Goal: Task Accomplishment & Management: Use online tool/utility

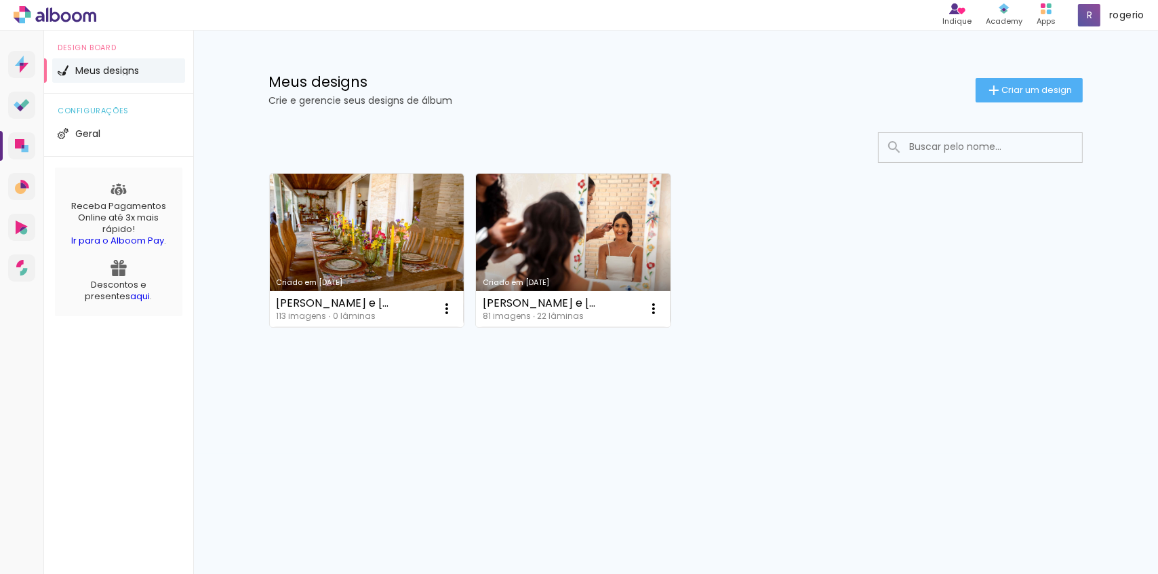
click at [373, 239] on link "Criado em [DATE]" at bounding box center [367, 250] width 195 height 153
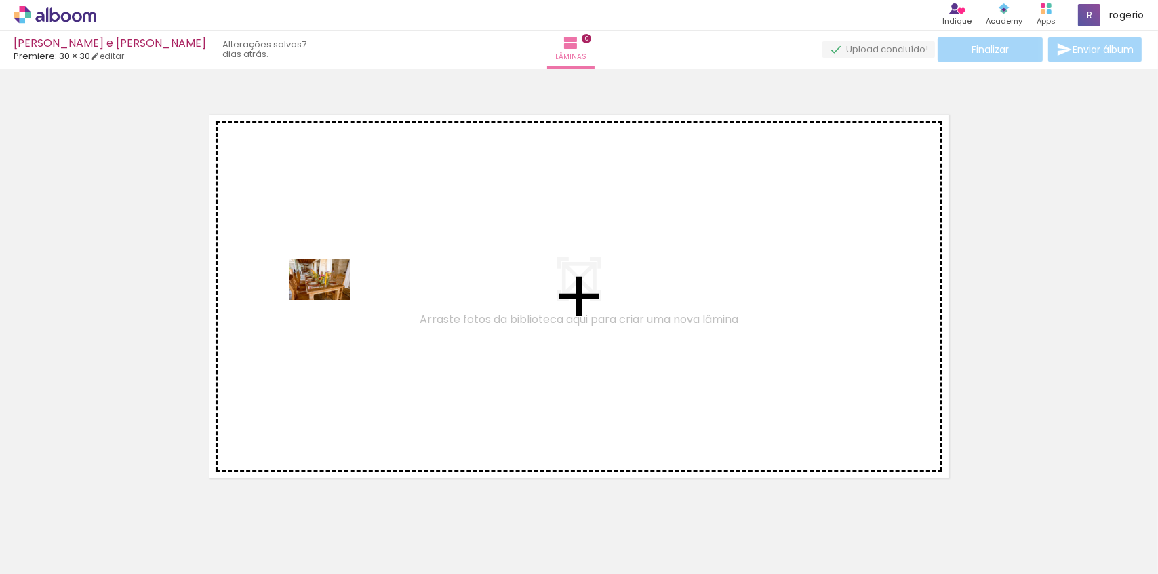
drag, startPoint x: 180, startPoint y: 486, endPoint x: 330, endPoint y: 300, distance: 238.8
click at [330, 300] on quentale-workspace at bounding box center [579, 287] width 1158 height 574
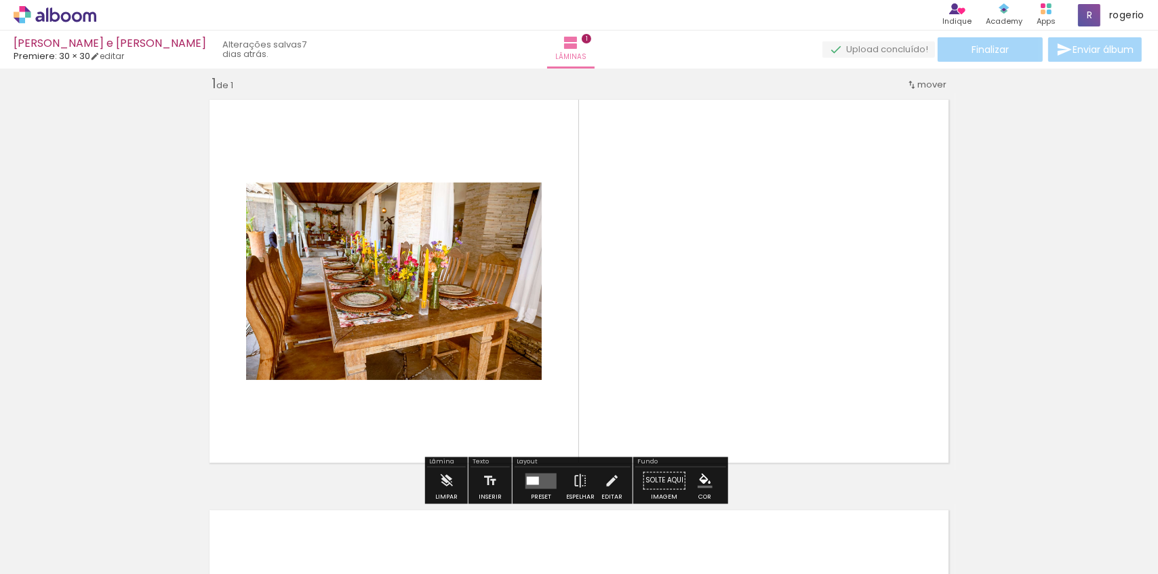
scroll to position [17, 0]
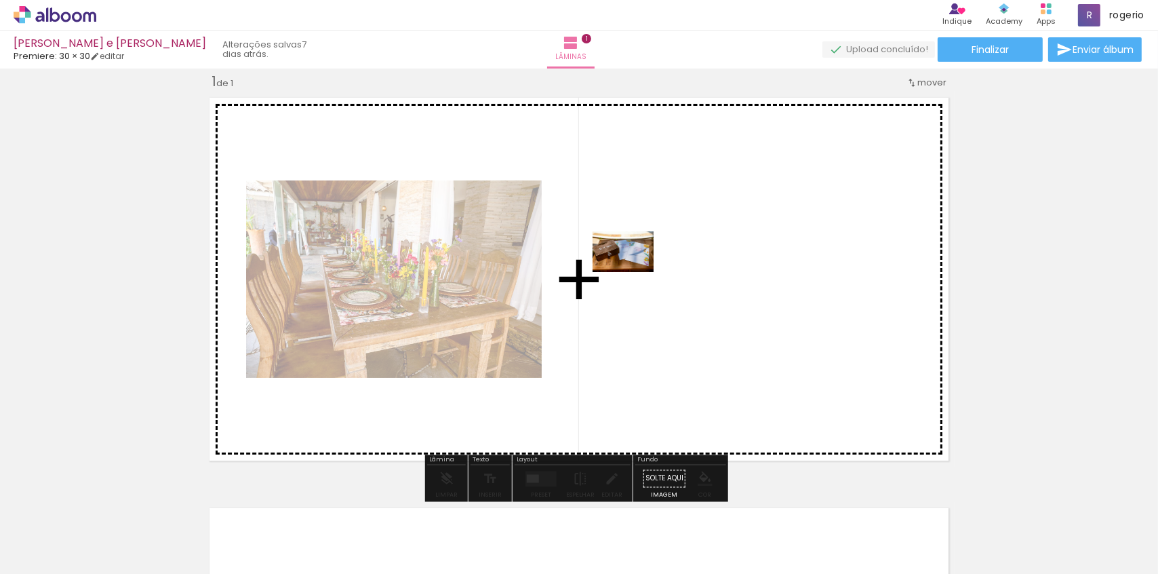
drag, startPoint x: 232, startPoint y: 498, endPoint x: 633, endPoint y: 272, distance: 460.9
click at [633, 272] on quentale-workspace at bounding box center [579, 287] width 1158 height 574
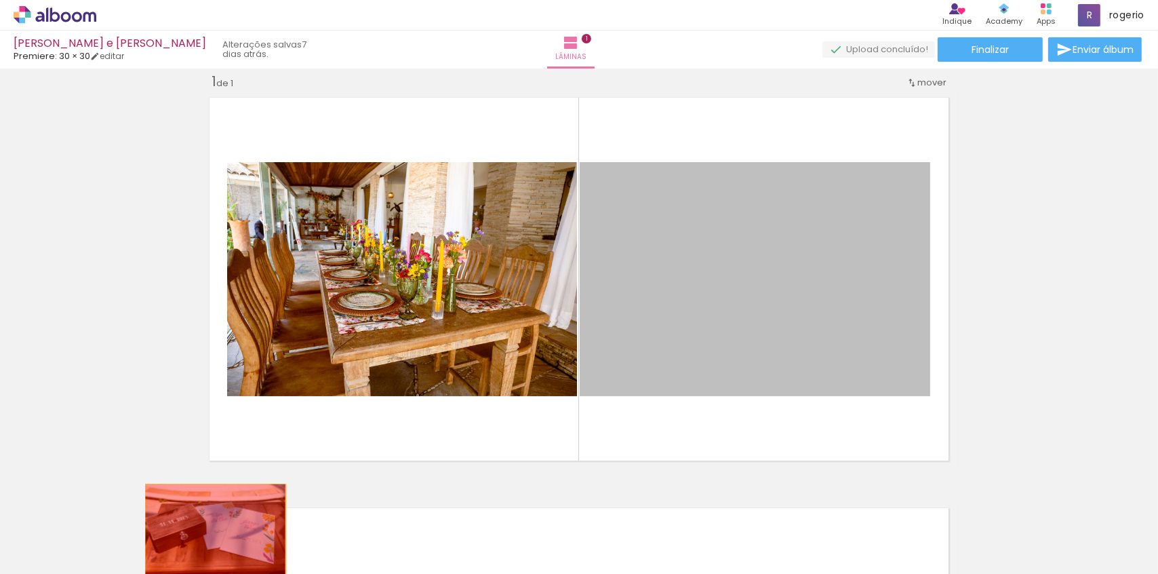
drag, startPoint x: 725, startPoint y: 233, endPoint x: 211, endPoint y: 530, distance: 593.6
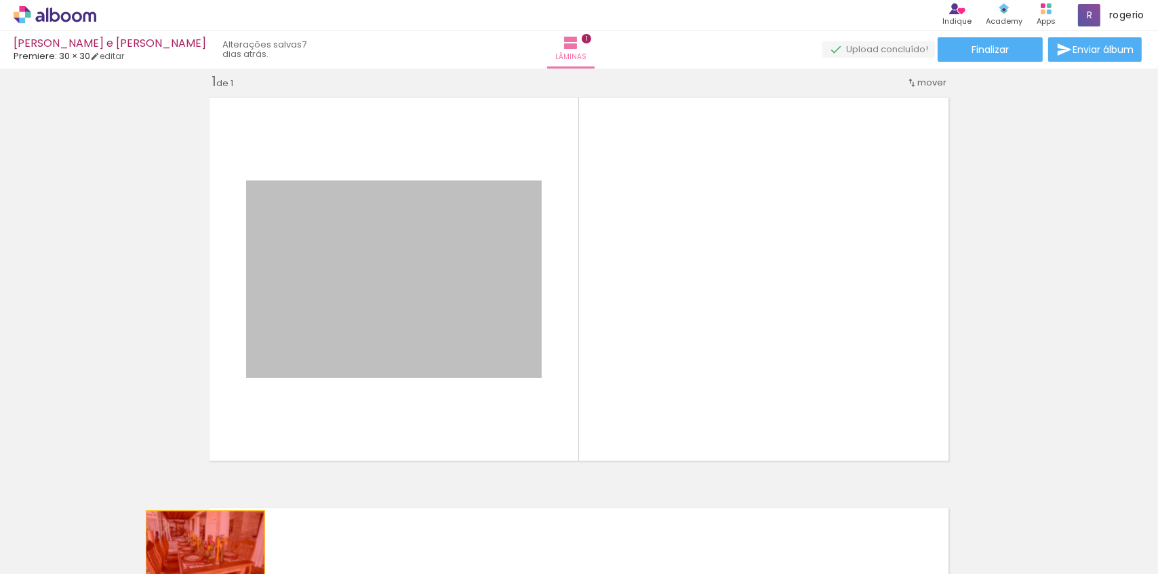
drag, startPoint x: 345, startPoint y: 323, endPoint x: 201, endPoint y: 550, distance: 268.6
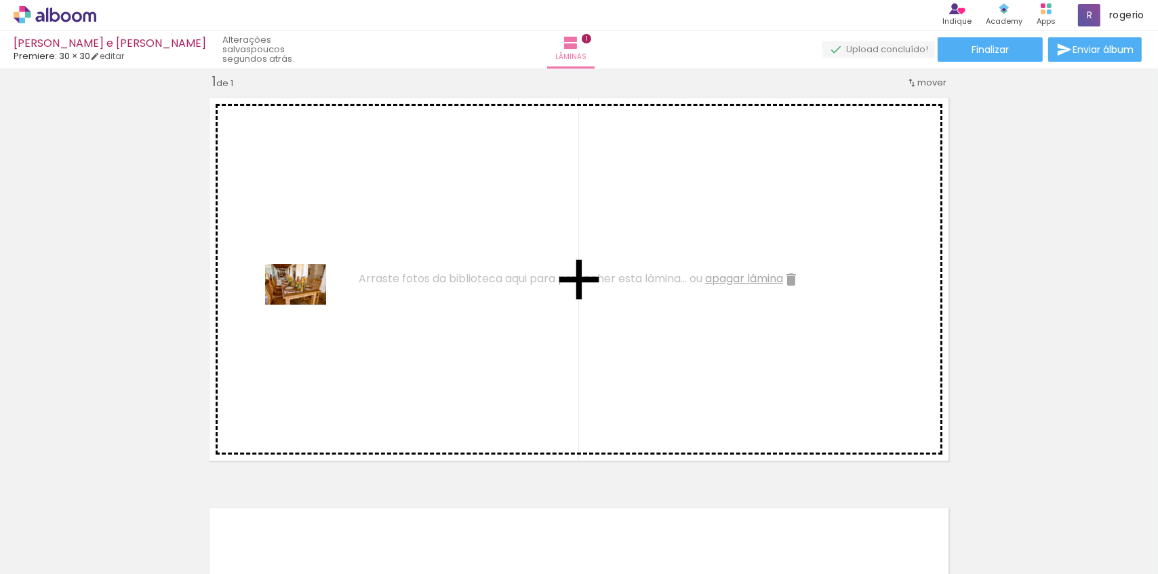
drag, startPoint x: 138, startPoint y: 535, endPoint x: 306, endPoint y: 304, distance: 285.3
click at [306, 304] on quentale-workspace at bounding box center [579, 287] width 1158 height 574
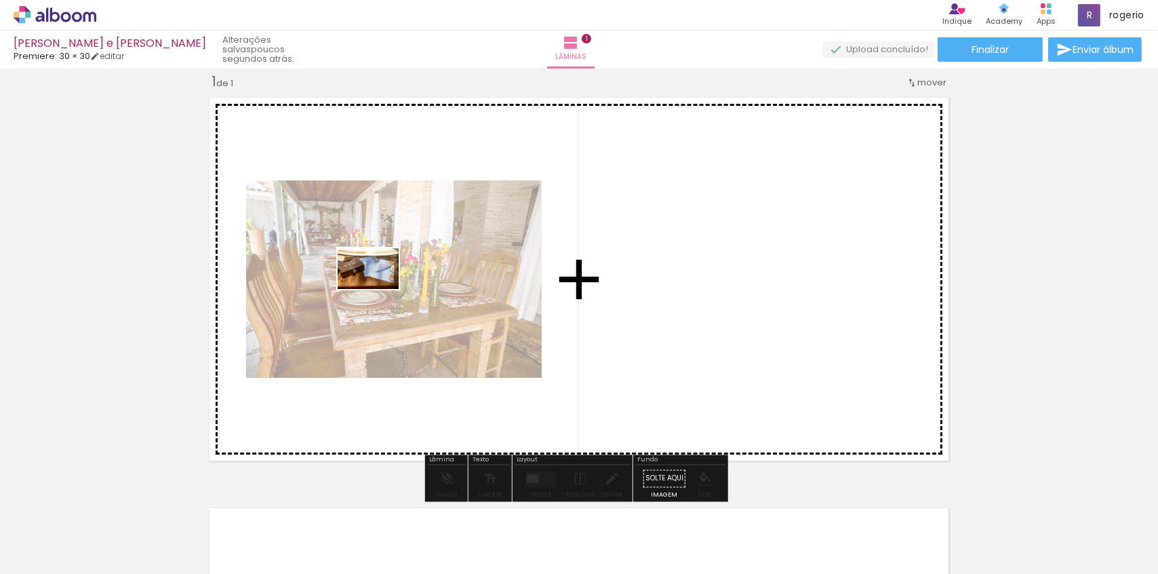
drag, startPoint x: 224, startPoint y: 508, endPoint x: 395, endPoint y: 315, distance: 257.4
click at [399, 281] on quentale-workspace at bounding box center [579, 287] width 1158 height 574
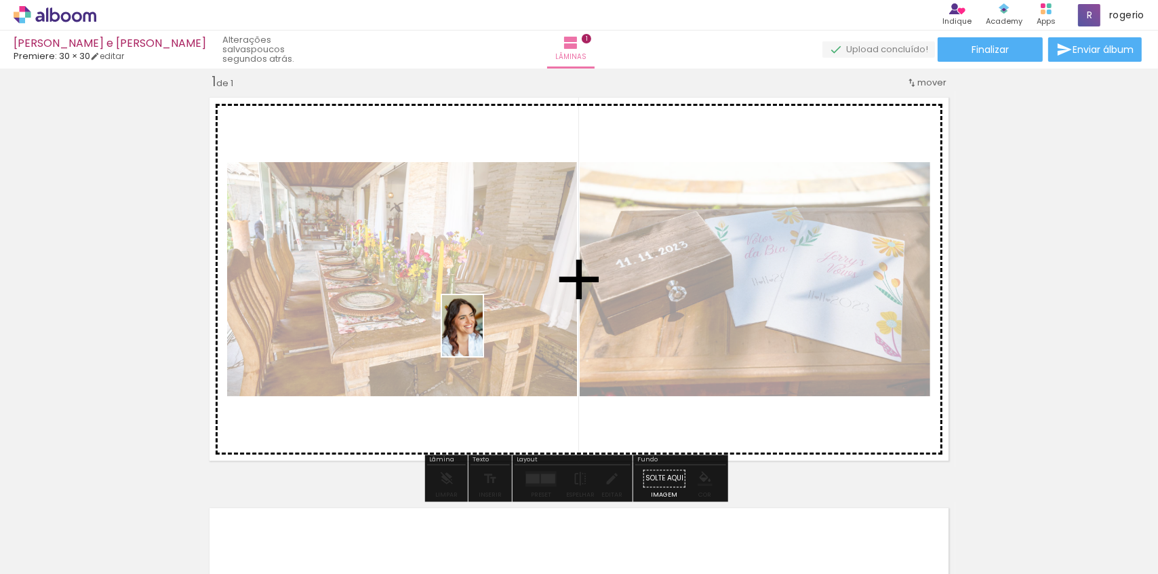
drag, startPoint x: 278, startPoint y: 542, endPoint x: 485, endPoint y: 355, distance: 278.9
click at [486, 334] on quentale-workspace at bounding box center [579, 287] width 1158 height 574
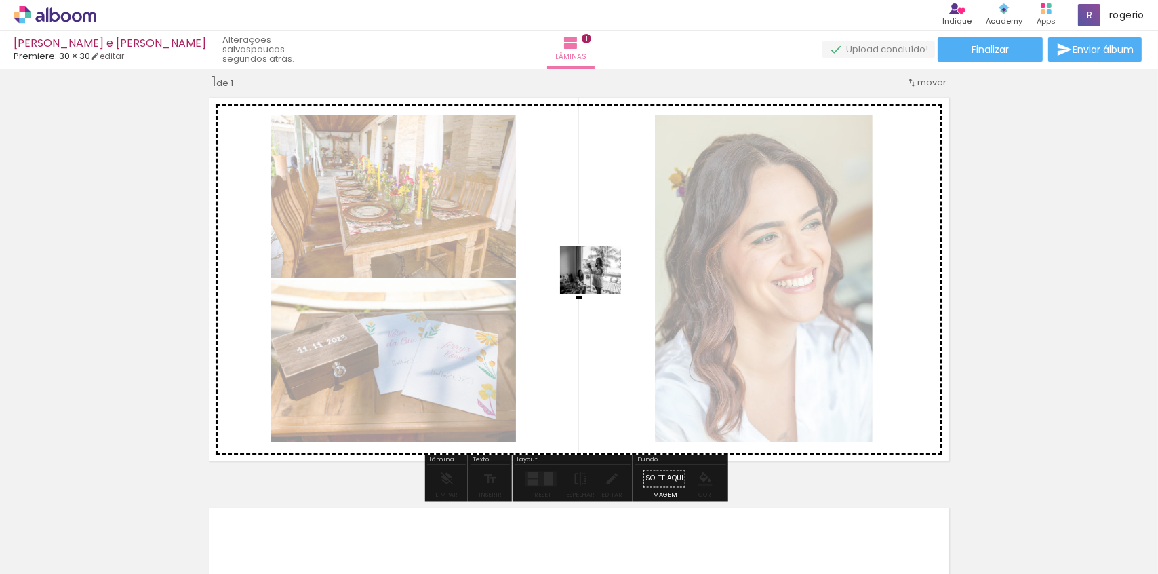
drag, startPoint x: 355, startPoint y: 537, endPoint x: 601, endPoint y: 286, distance: 351.5
click at [601, 286] on quentale-workspace at bounding box center [579, 287] width 1158 height 574
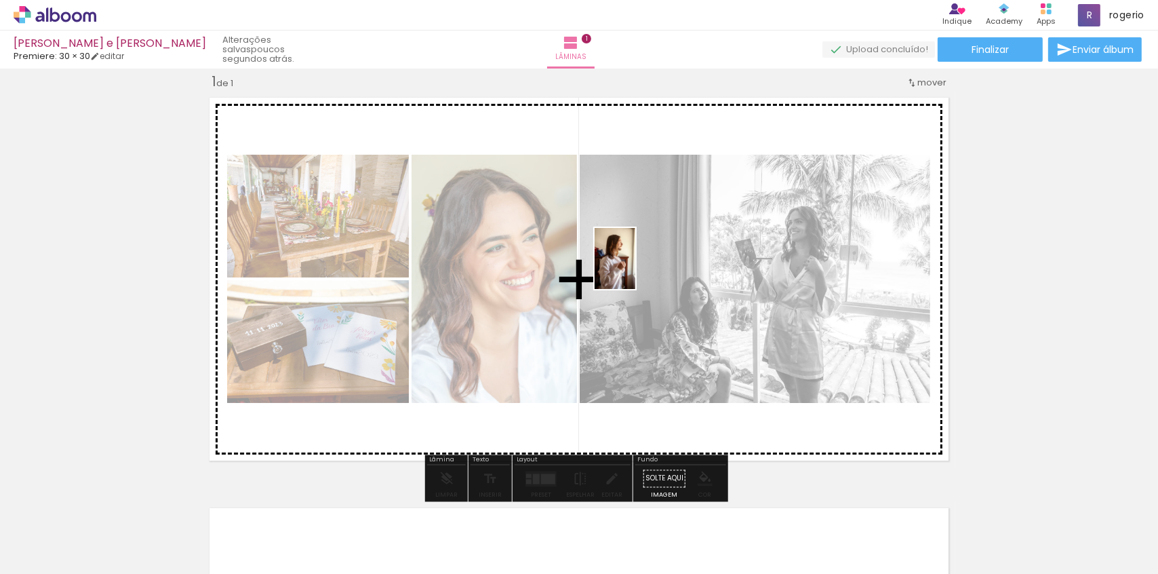
drag, startPoint x: 458, startPoint y: 494, endPoint x: 635, endPoint y: 269, distance: 286.3
click at [635, 269] on quentale-workspace at bounding box center [579, 287] width 1158 height 574
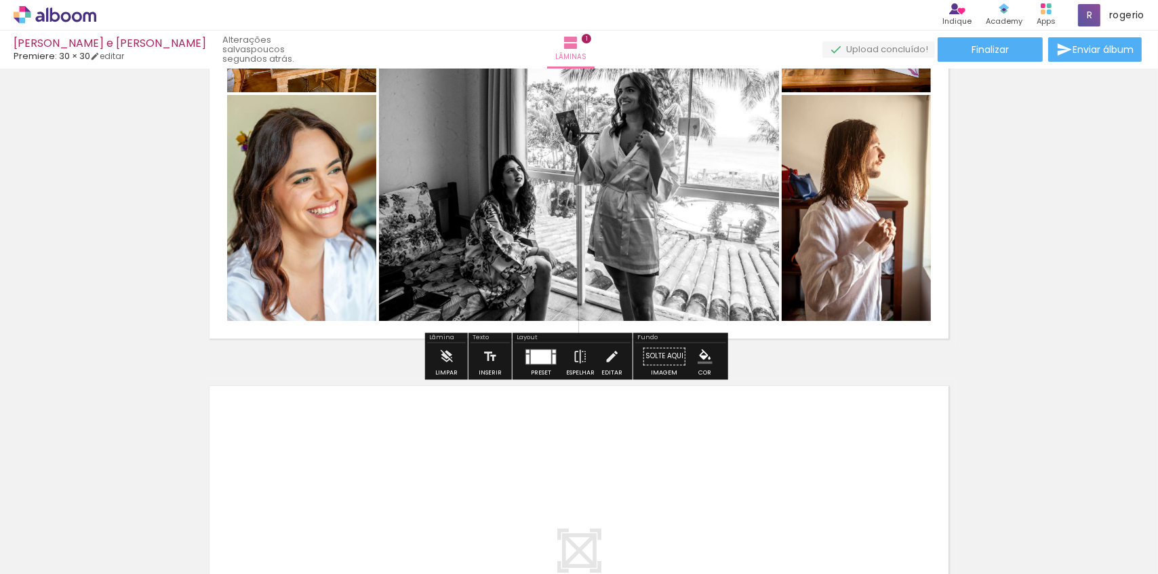
scroll to position [140, 0]
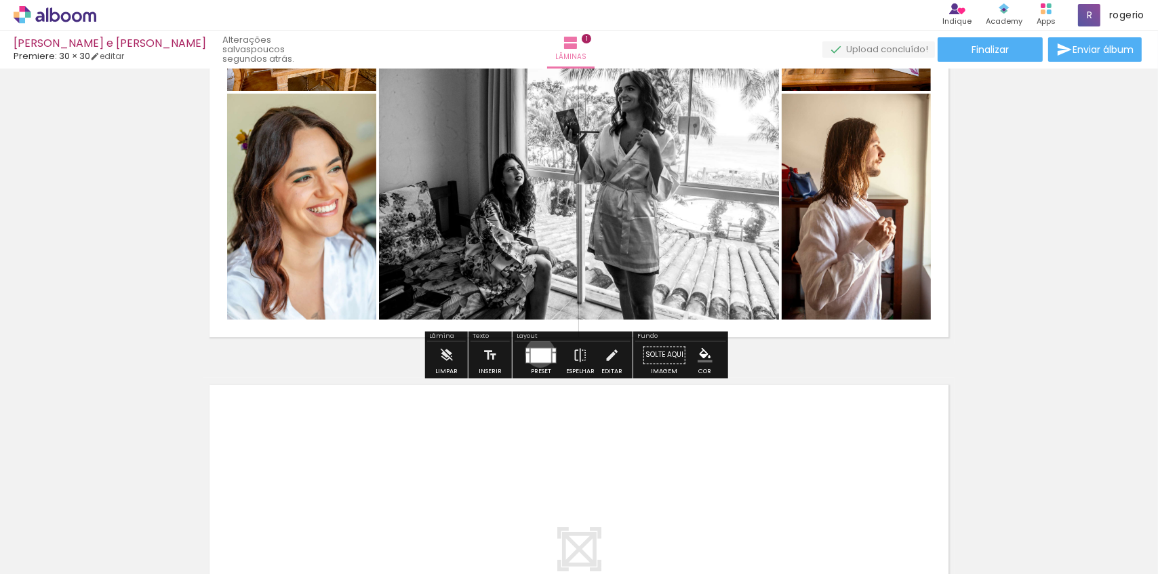
click at [537, 351] on div at bounding box center [541, 355] width 20 height 14
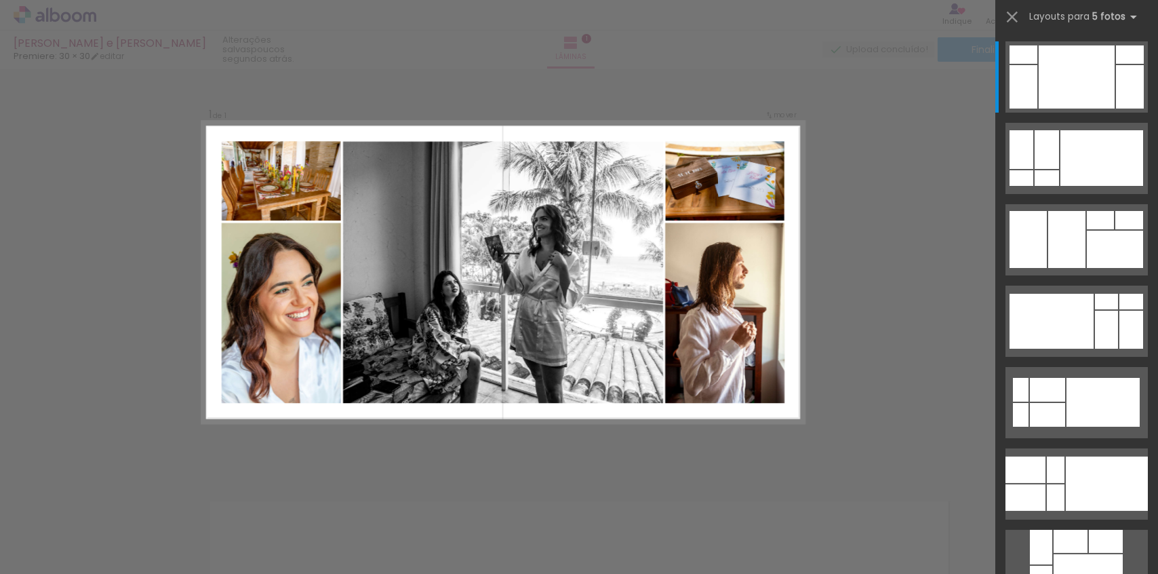
scroll to position [17, 0]
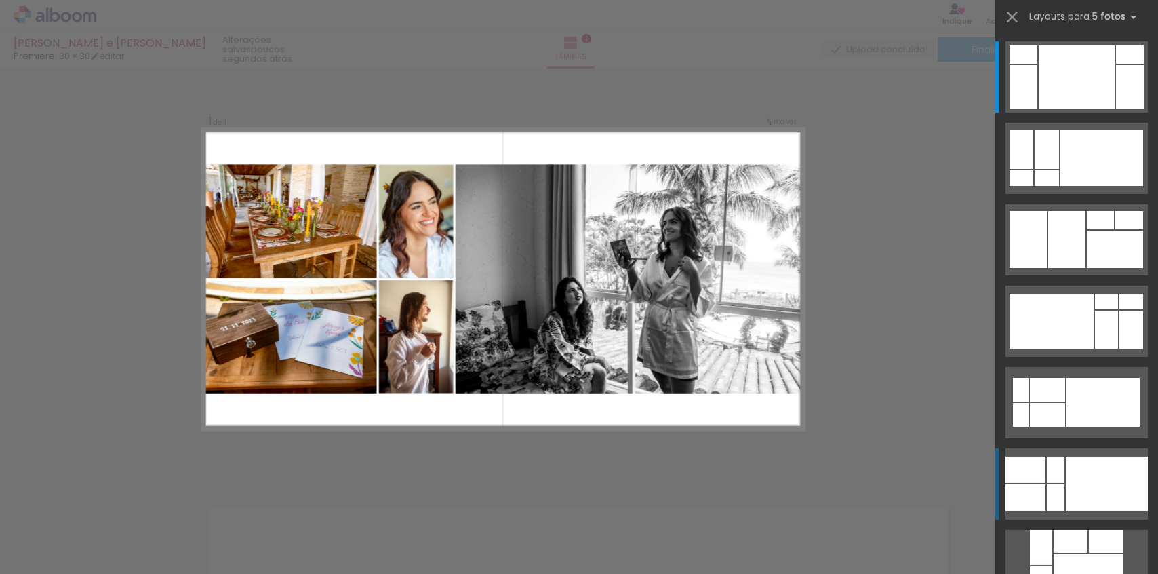
click at [1059, 481] on div at bounding box center [1056, 469] width 18 height 26
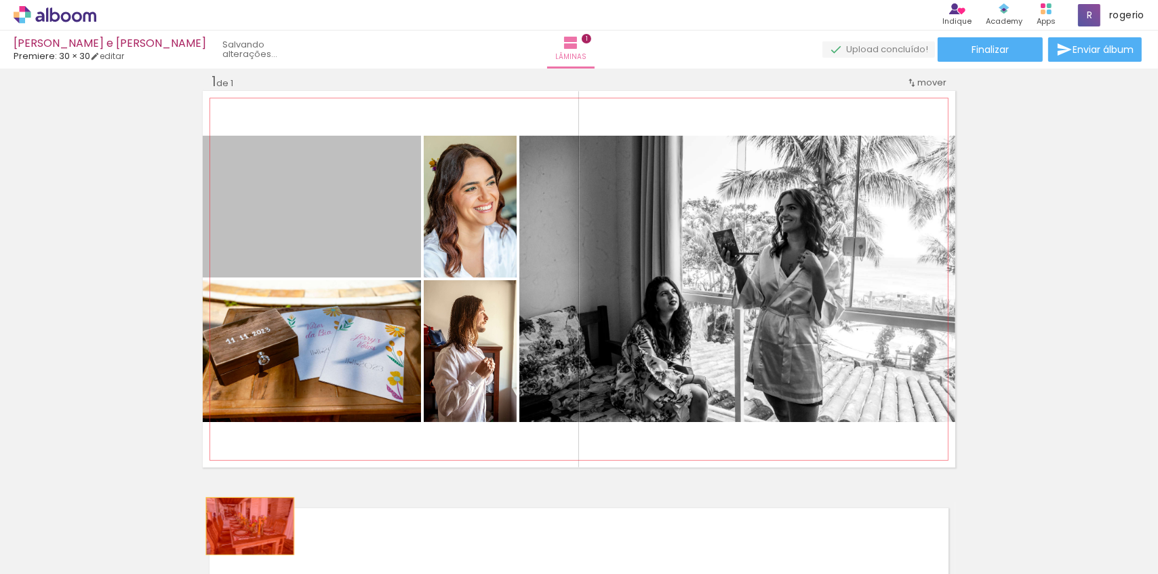
drag, startPoint x: 316, startPoint y: 182, endPoint x: 245, endPoint y: 525, distance: 350.3
click at [245, 525] on quentale-workspace at bounding box center [579, 287] width 1158 height 574
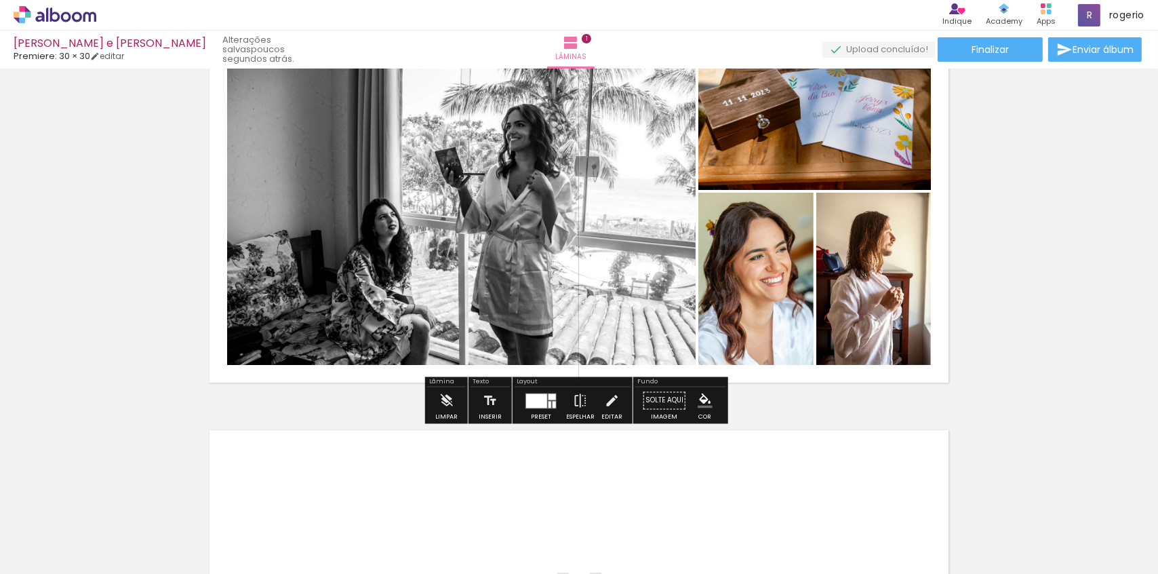
scroll to position [140, 0]
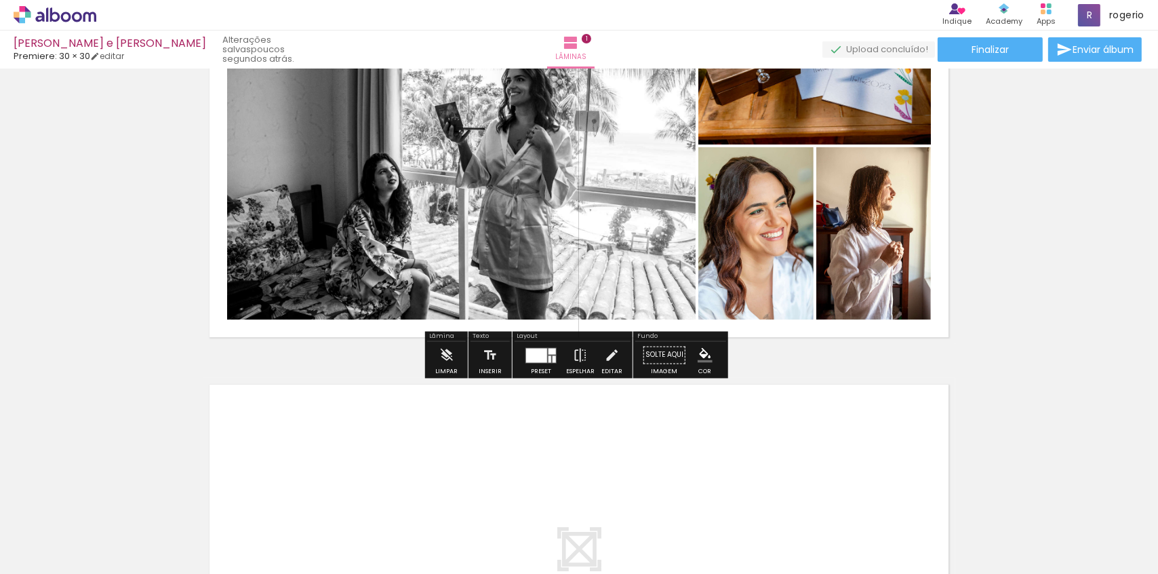
click at [532, 359] on div at bounding box center [536, 355] width 21 height 14
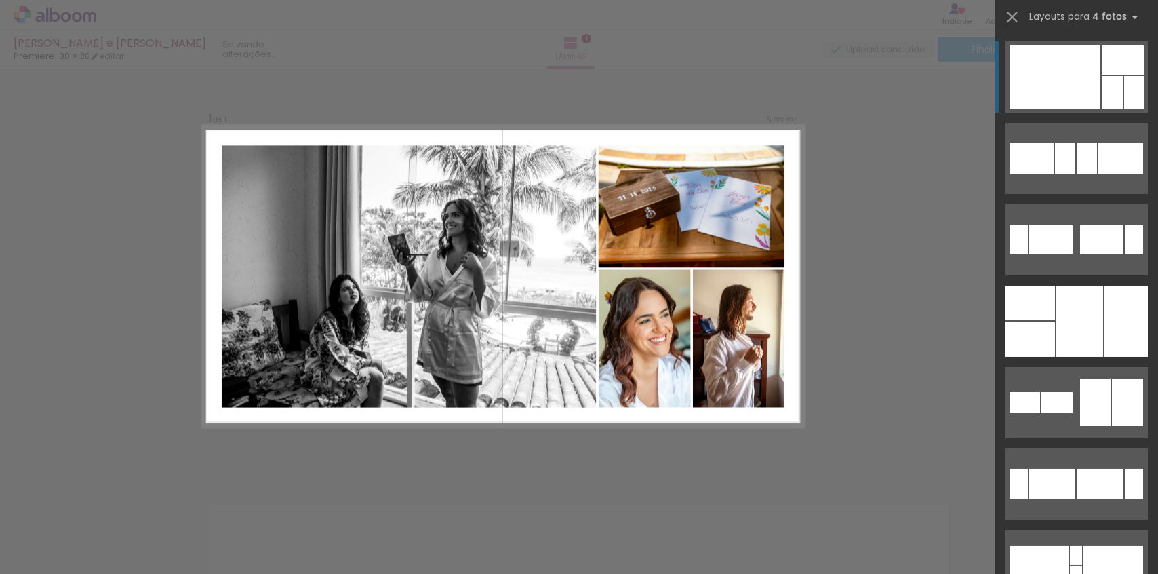
scroll to position [17, 0]
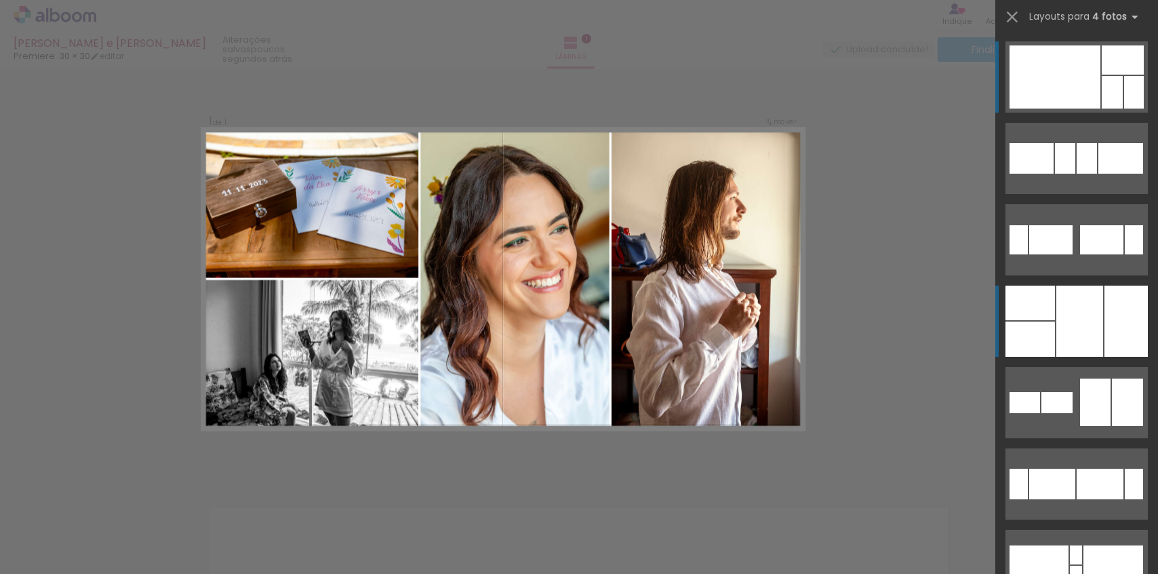
click at [1091, 311] on div at bounding box center [1079, 320] width 47 height 71
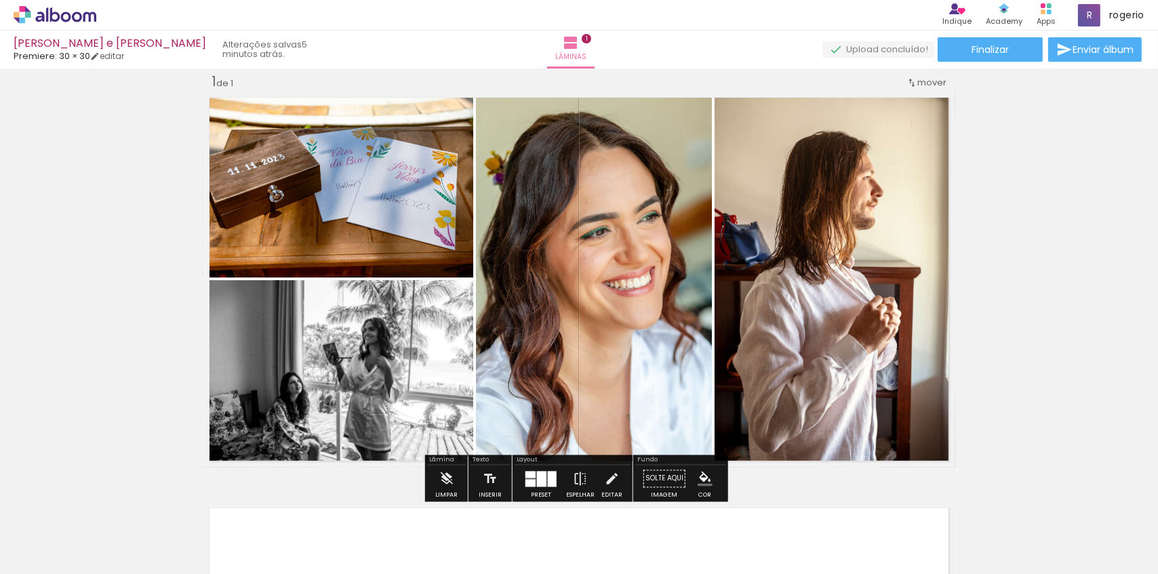
click at [53, 39] on div "[PERSON_NAME] e [PERSON_NAME]" at bounding box center [110, 44] width 193 height 13
click at [49, 9] on icon at bounding box center [55, 15] width 83 height 18
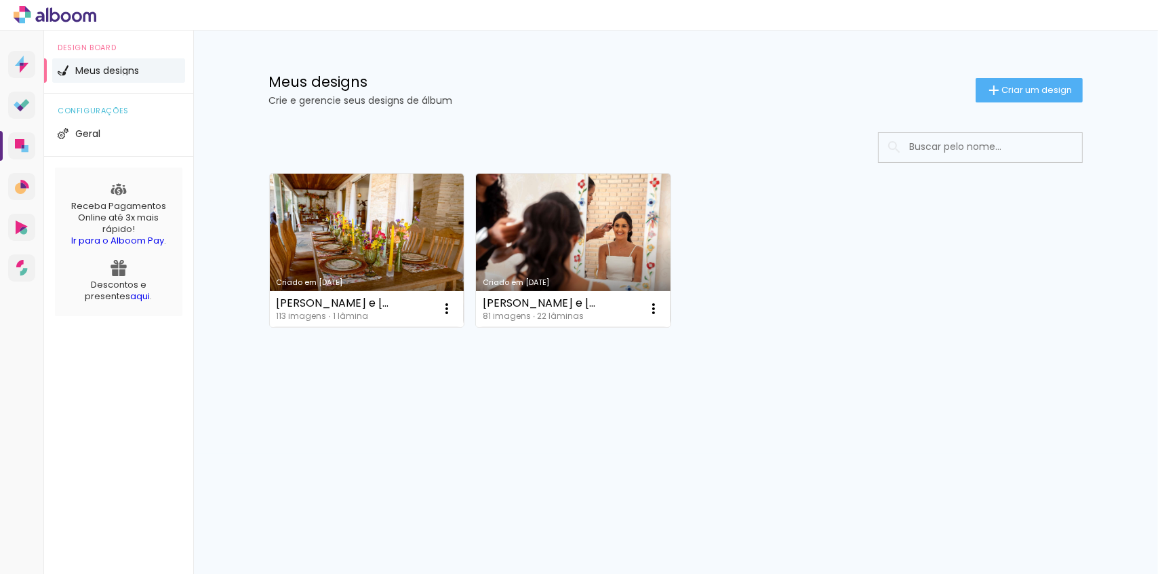
click at [884, 333] on div "Mais álbuns" at bounding box center [676, 342] width 814 height 33
drag, startPoint x: 324, startPoint y: 473, endPoint x: 283, endPoint y: 321, distance: 156.8
click at [324, 471] on div "Prosite Website + Landing pages Proof Sistema de seleção e venda de fotos Desig…" at bounding box center [579, 302] width 1158 height 543
click at [568, 430] on div "Criado em 02/09/25 Beatriz e Jerry 113 imagens ∙ 1 lâmina Abrir Fazer uma cópia…" at bounding box center [675, 286] width 881 height 335
click at [1049, 444] on div "Criado em 02/09/25 Beatriz e Jerry 113 imagens ∙ 1 lâmina Abrir Fazer uma cópia…" at bounding box center [675, 286] width 881 height 335
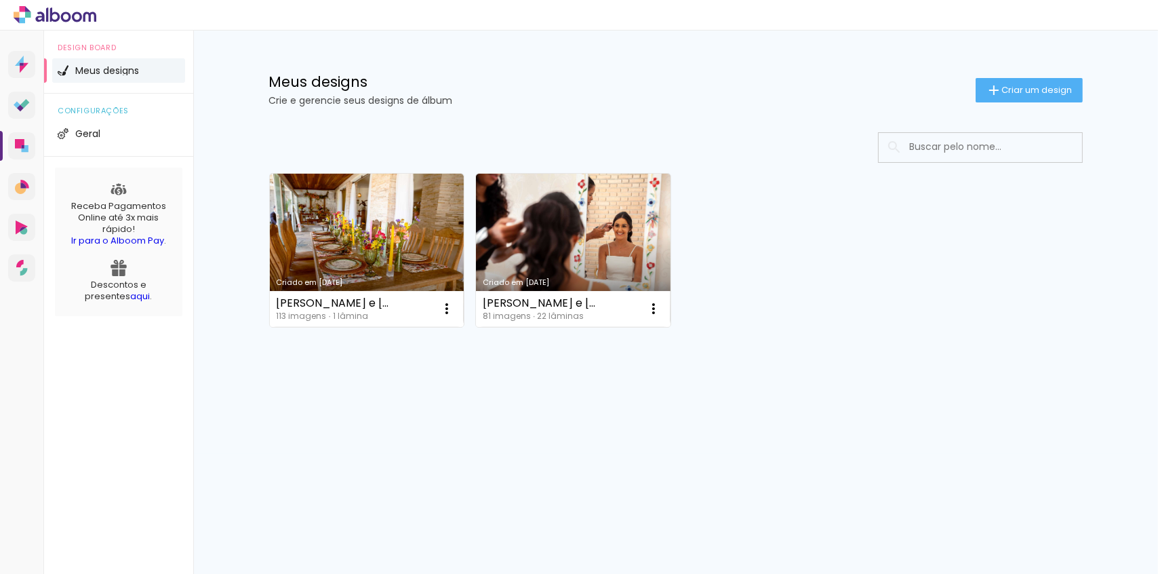
drag, startPoint x: 1110, startPoint y: 14, endPoint x: 808, endPoint y: 40, distance: 302.9
click at [813, 26] on div at bounding box center [579, 15] width 1158 height 31
click at [816, 47] on div "Meus designs Crie e gerencie seus designs de álbum Criar um design" at bounding box center [675, 75] width 881 height 88
